Goal: Navigation & Orientation: Understand site structure

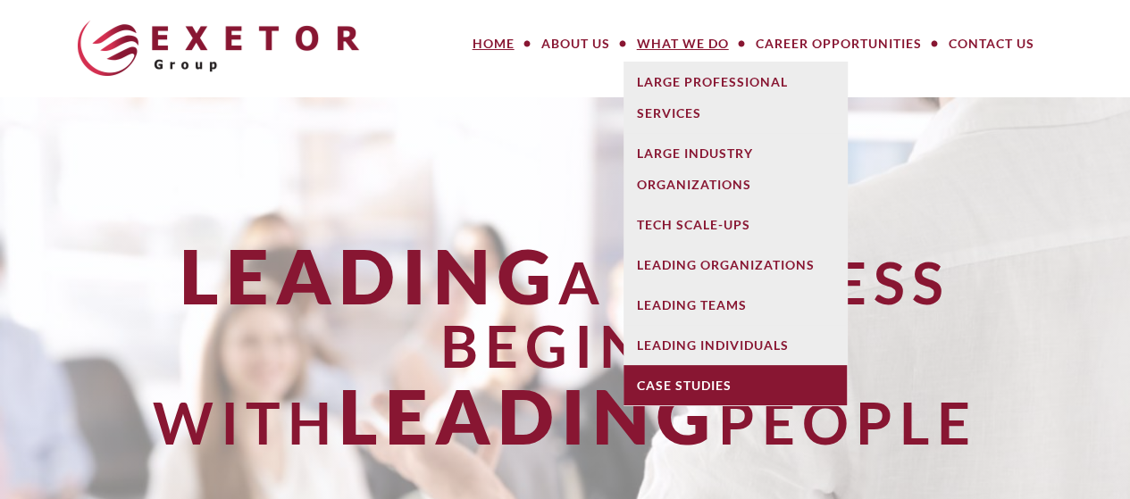
click at [693, 391] on link "Case Studies" at bounding box center [734, 385] width 223 height 40
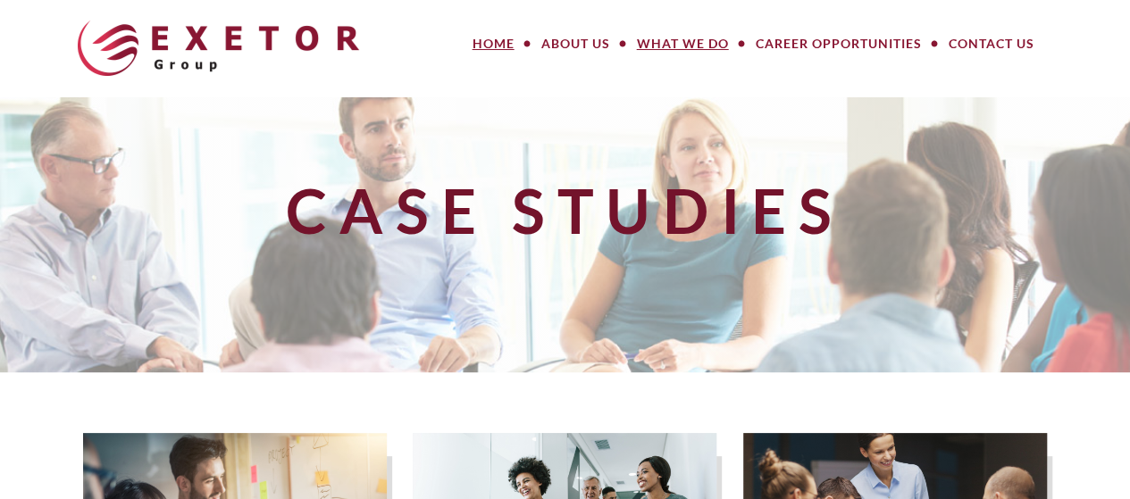
click at [513, 47] on link "Home" at bounding box center [493, 44] width 69 height 36
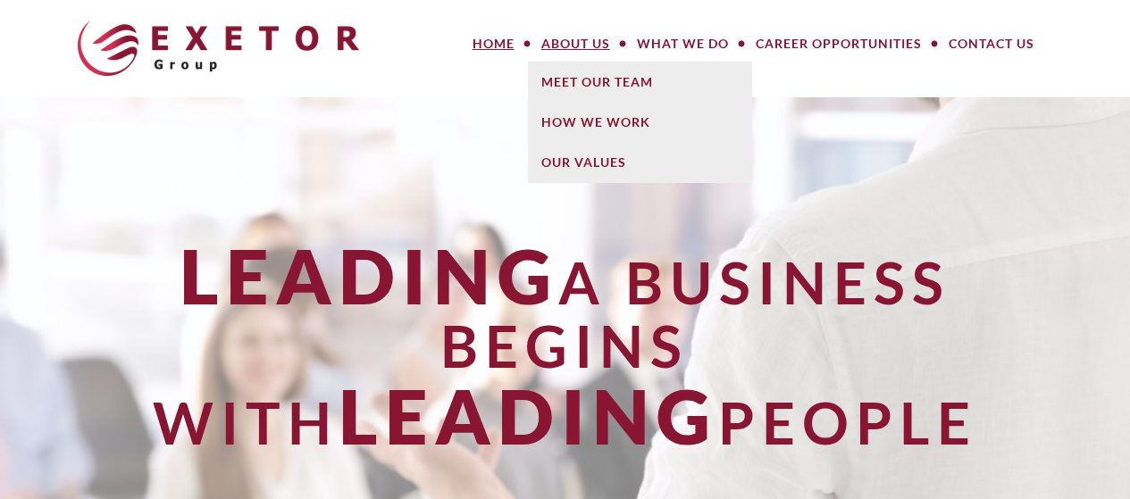
click at [572, 52] on link "About Us" at bounding box center [576, 44] width 96 height 36
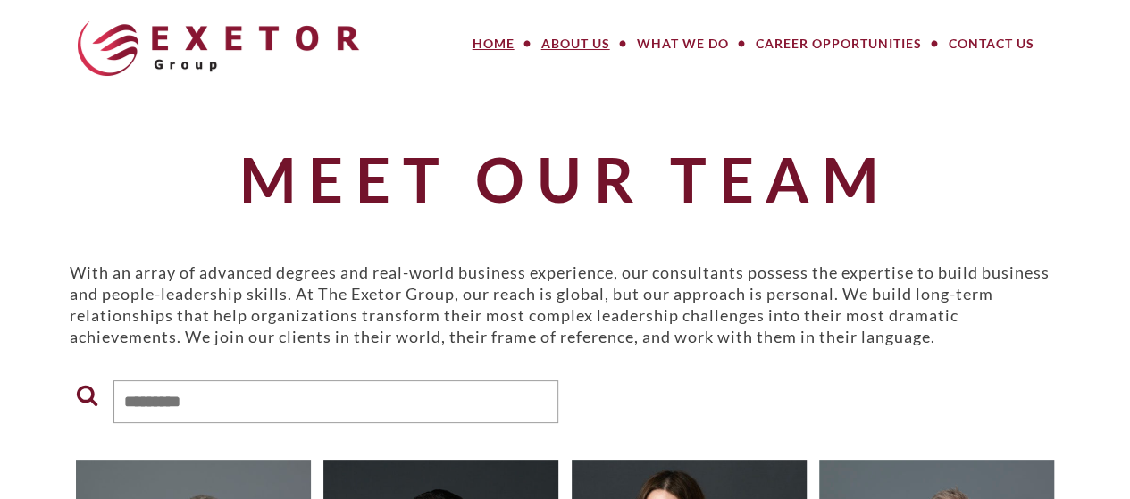
click at [488, 42] on link "Home" at bounding box center [493, 44] width 69 height 36
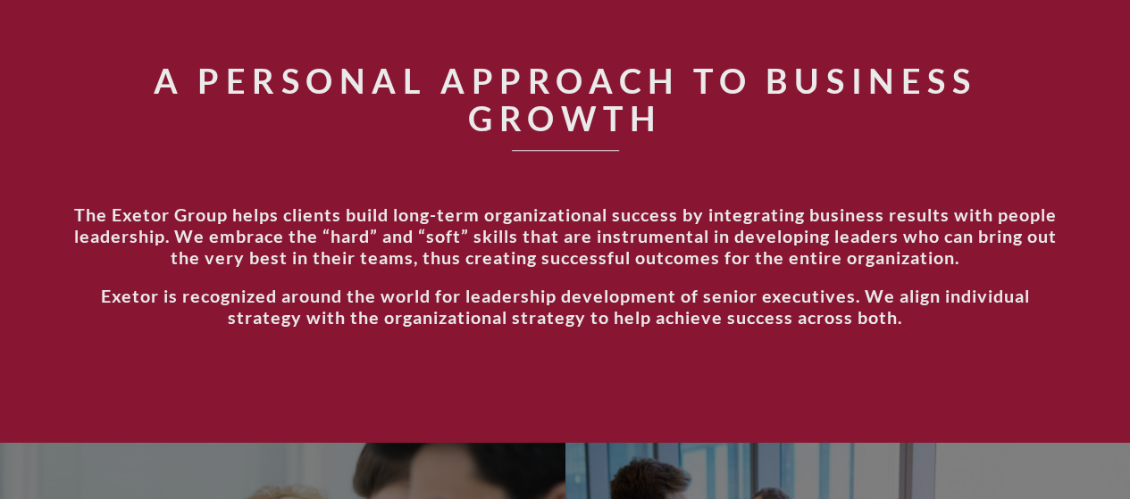
scroll to position [982, 0]
